Goal: Task Accomplishment & Management: Complete application form

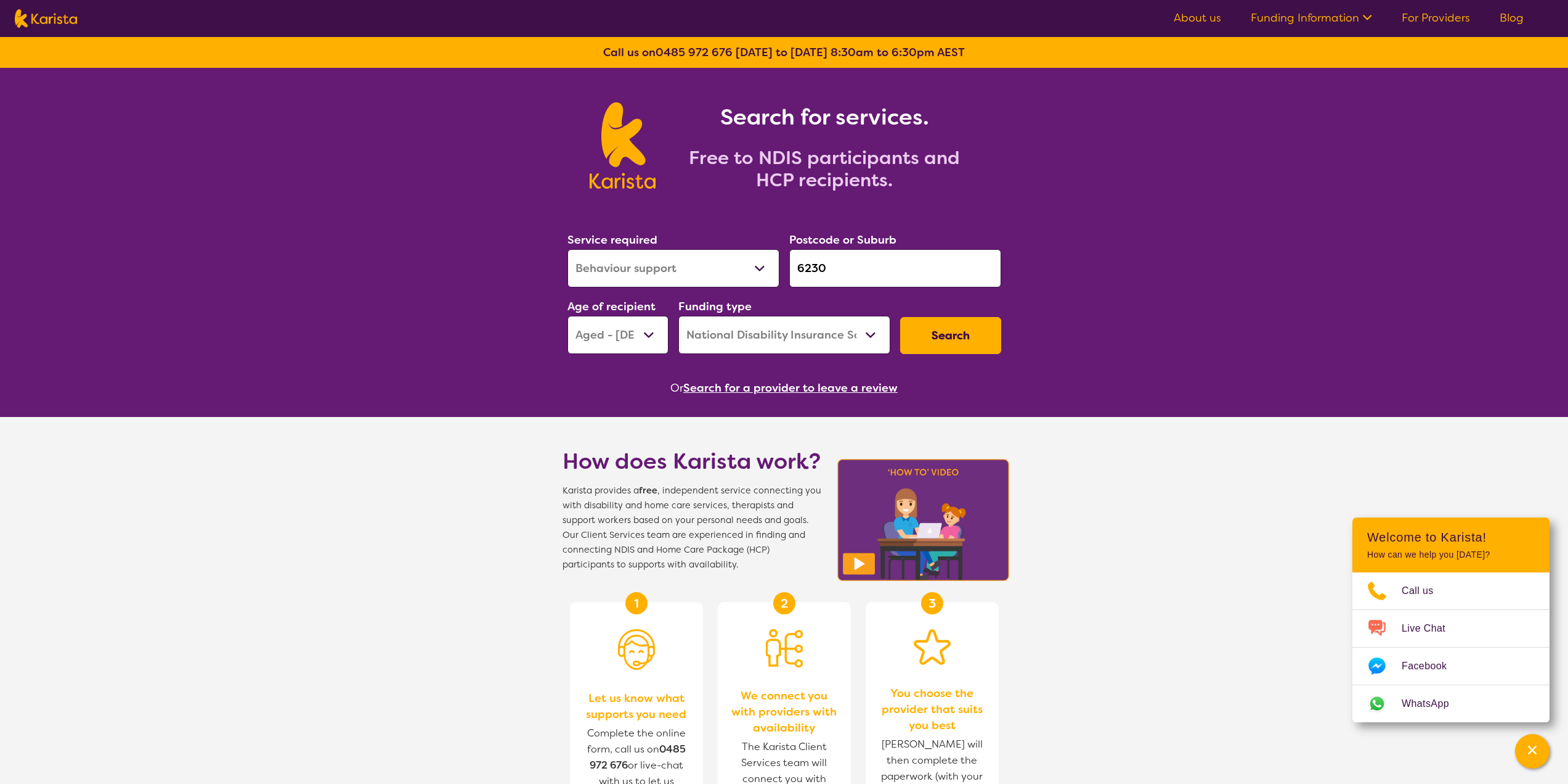
select select "Behaviour support"
select select "AG"
select select "NDIS"
click at [1206, 13] on link "About us" at bounding box center [1198, 18] width 48 height 15
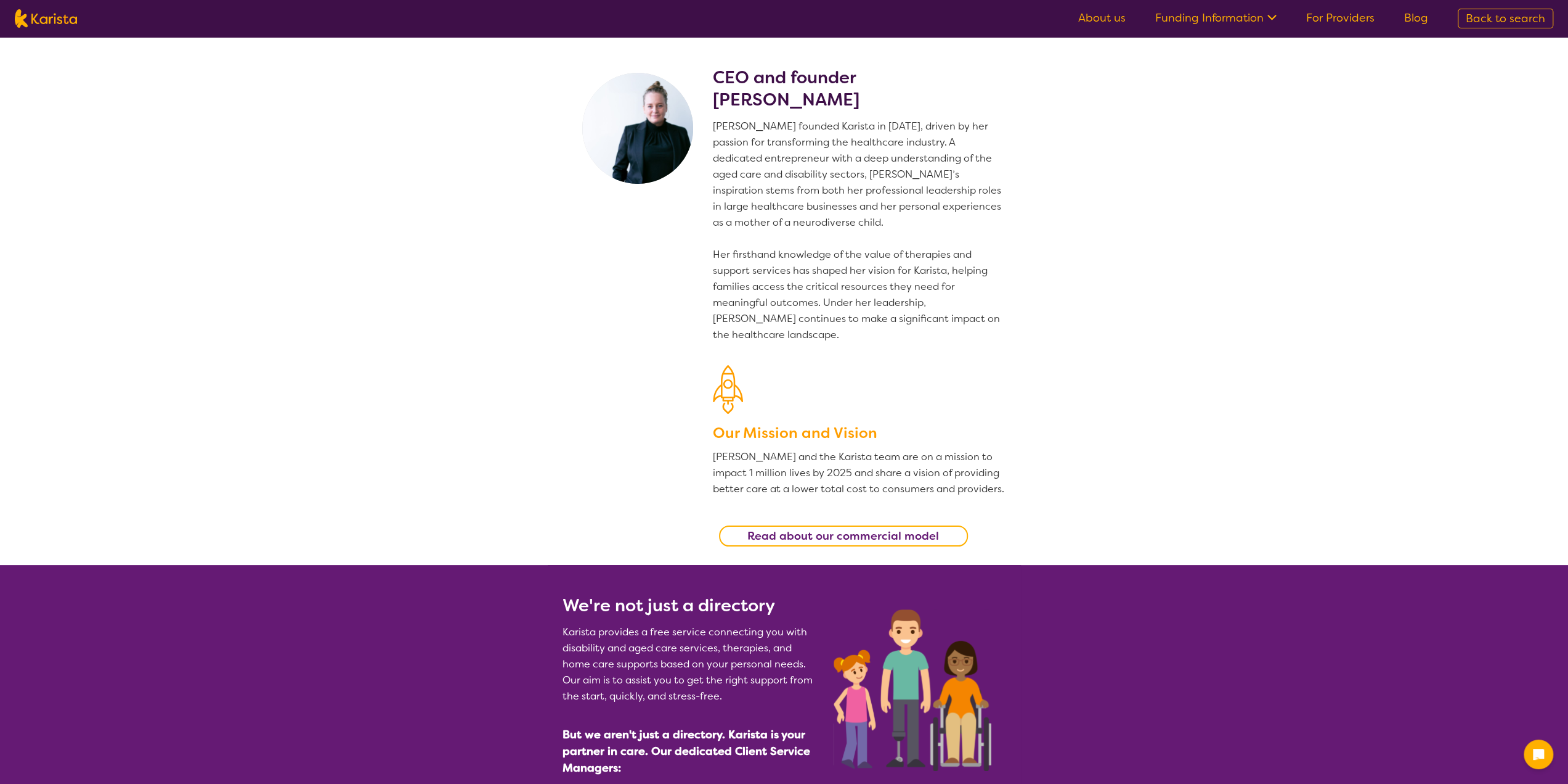
click at [1355, 16] on link "For Providers" at bounding box center [1340, 18] width 68 height 15
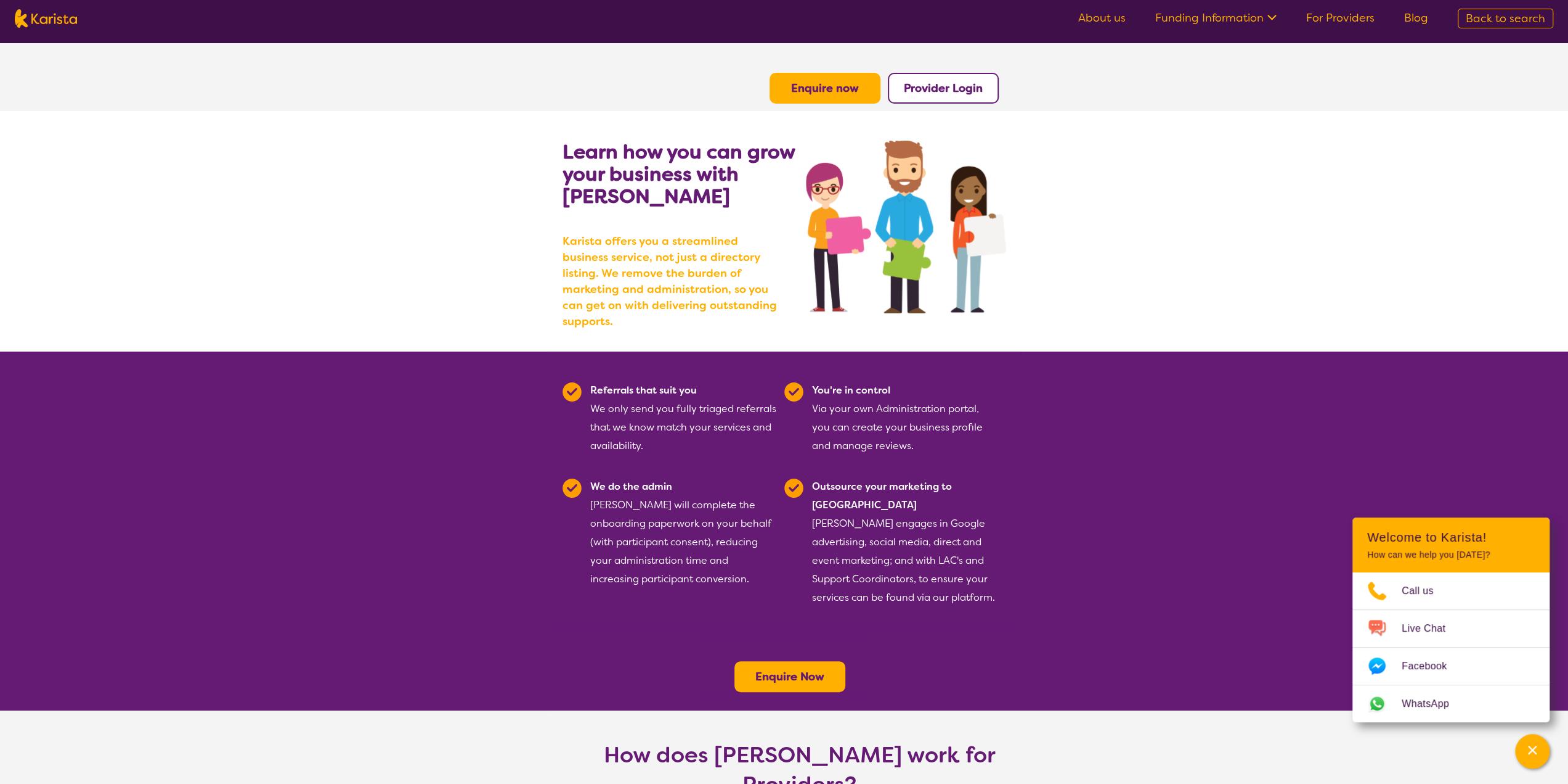
click at [793, 669] on b "Enquire Now" at bounding box center [790, 676] width 69 height 15
